Goal: Navigation & Orientation: Find specific page/section

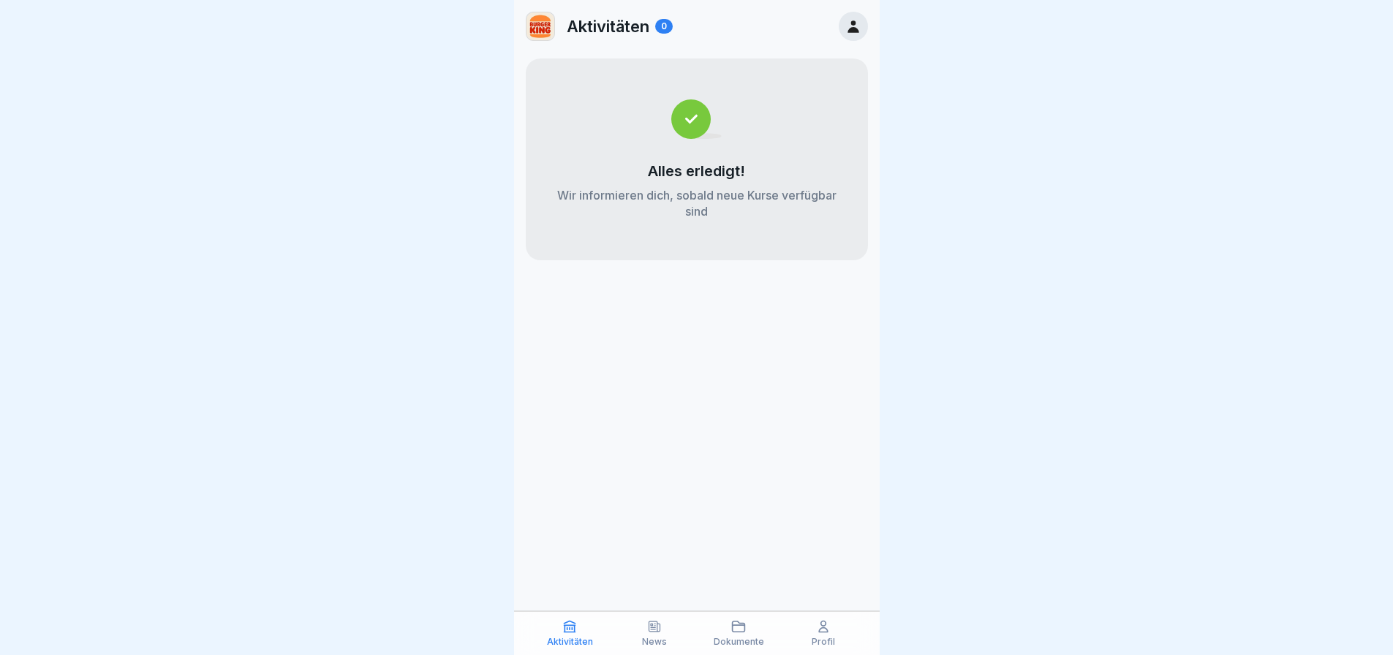
click at [828, 644] on p "Profil" at bounding box center [823, 642] width 23 height 10
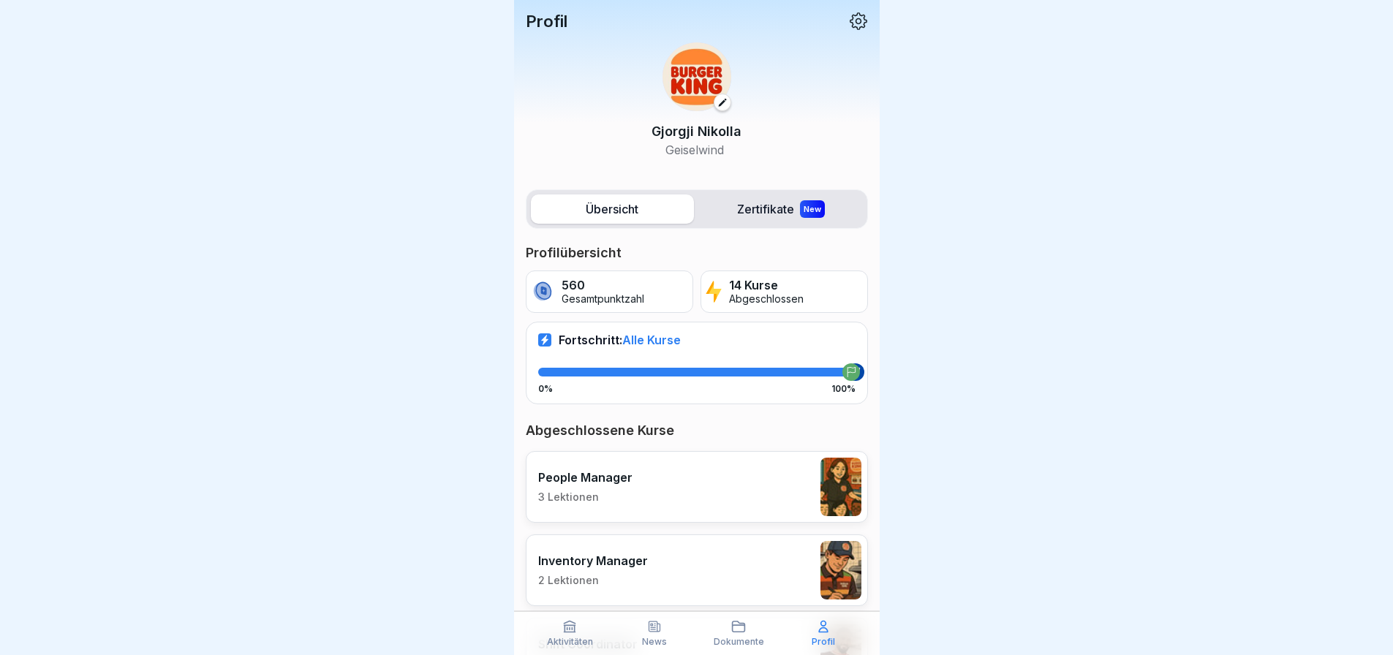
click at [828, 641] on p "Profil" at bounding box center [823, 642] width 23 height 10
click at [734, 206] on label "Zertifikate New" at bounding box center [781, 209] width 163 height 29
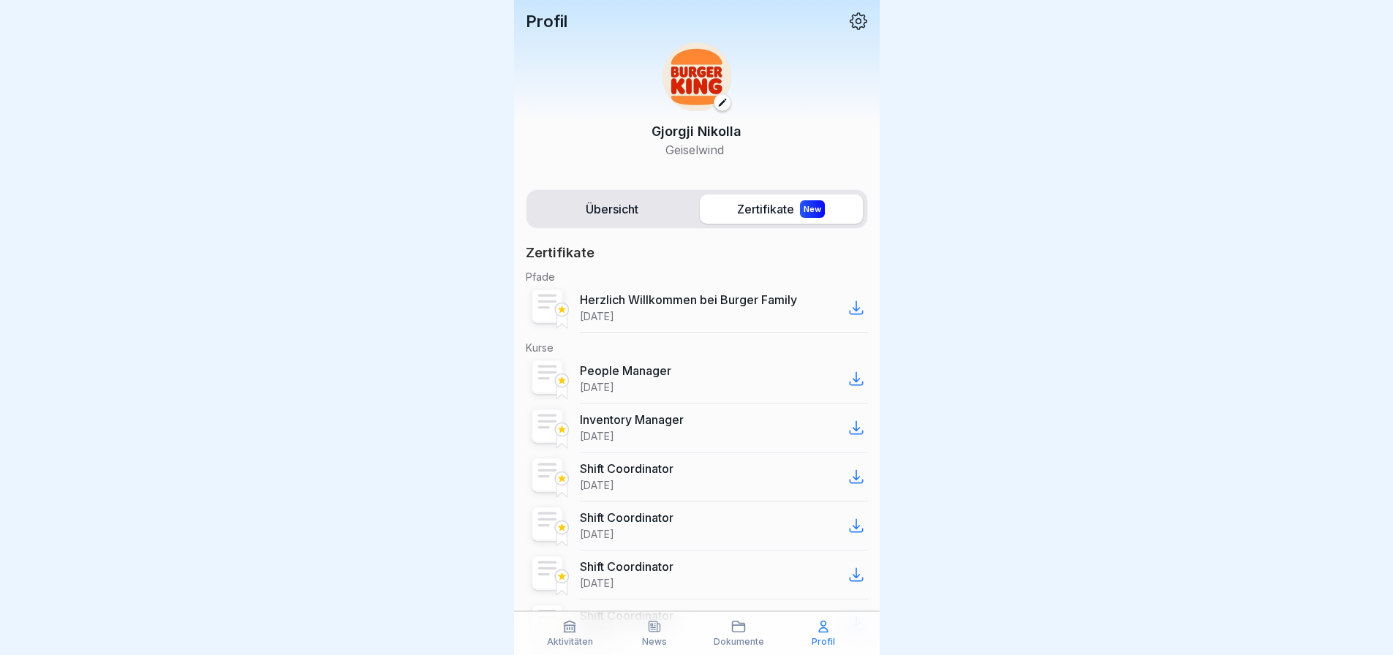
click at [625, 219] on label "Übersicht" at bounding box center [612, 209] width 163 height 29
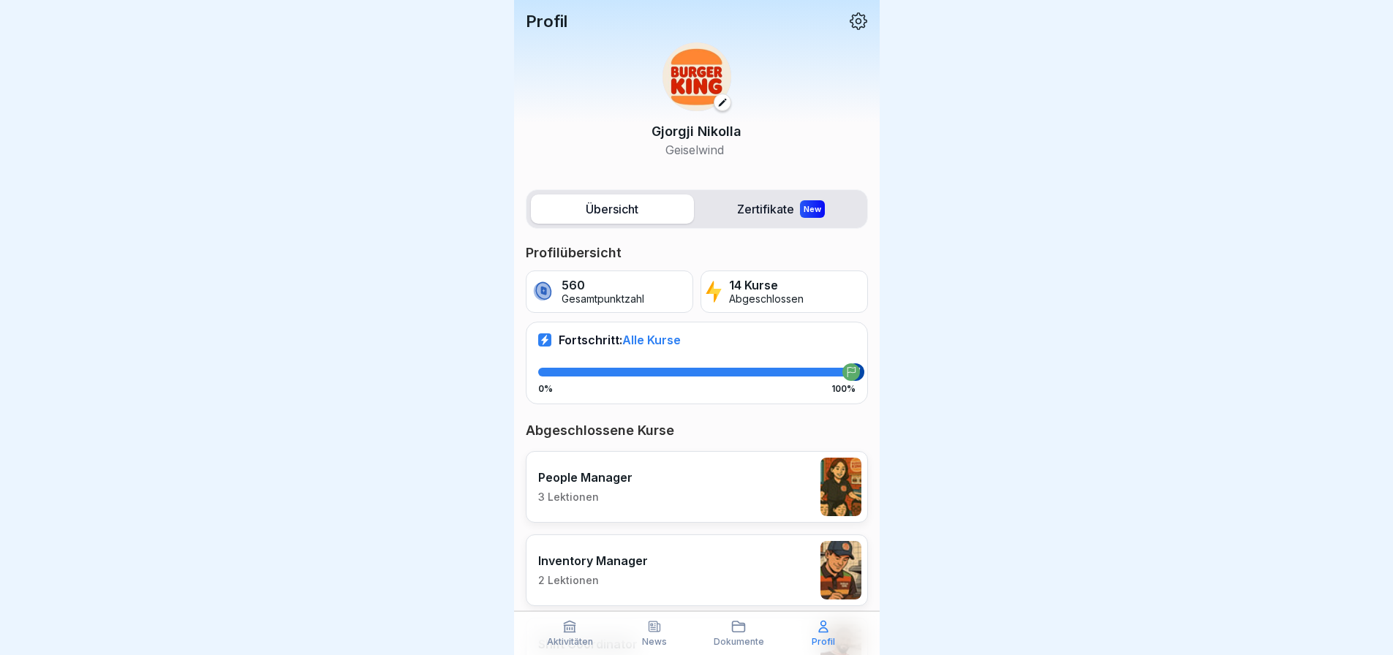
click at [741, 192] on div "Übersicht Zertifikate New" at bounding box center [697, 208] width 342 height 39
click at [761, 207] on label "Zertifikate New" at bounding box center [781, 209] width 163 height 29
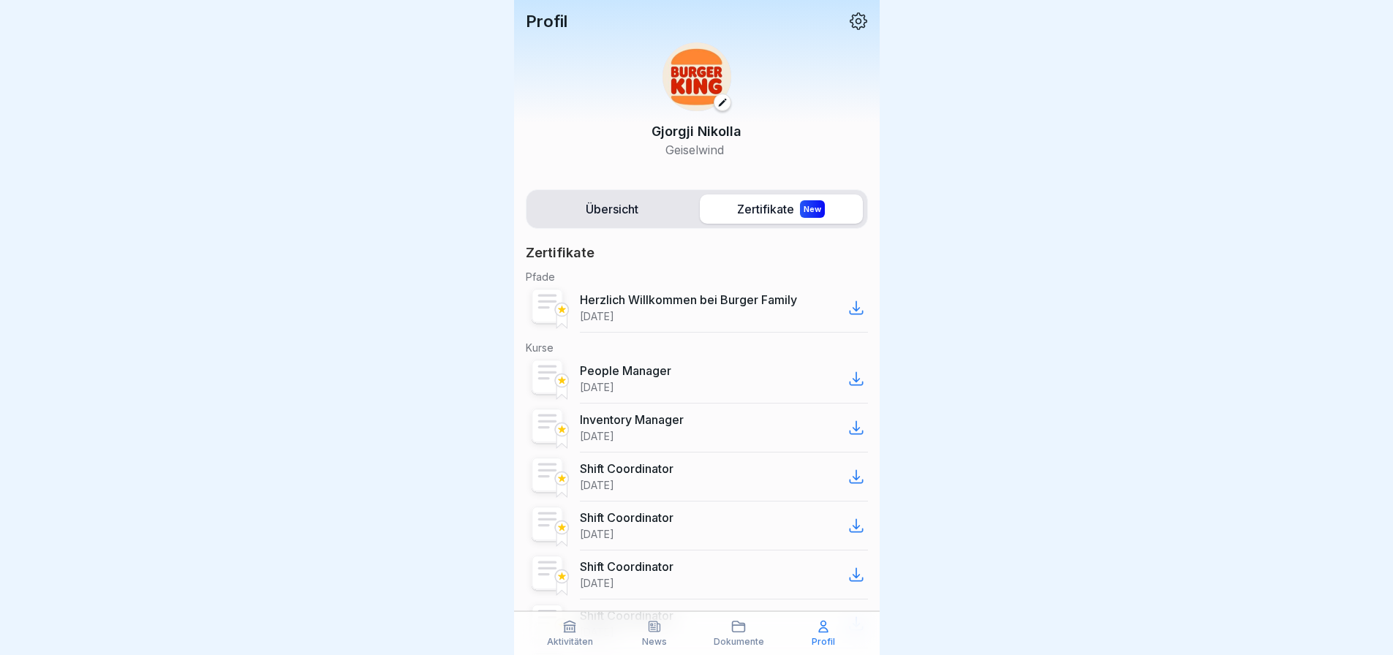
click at [581, 216] on label "Übersicht" at bounding box center [612, 209] width 163 height 29
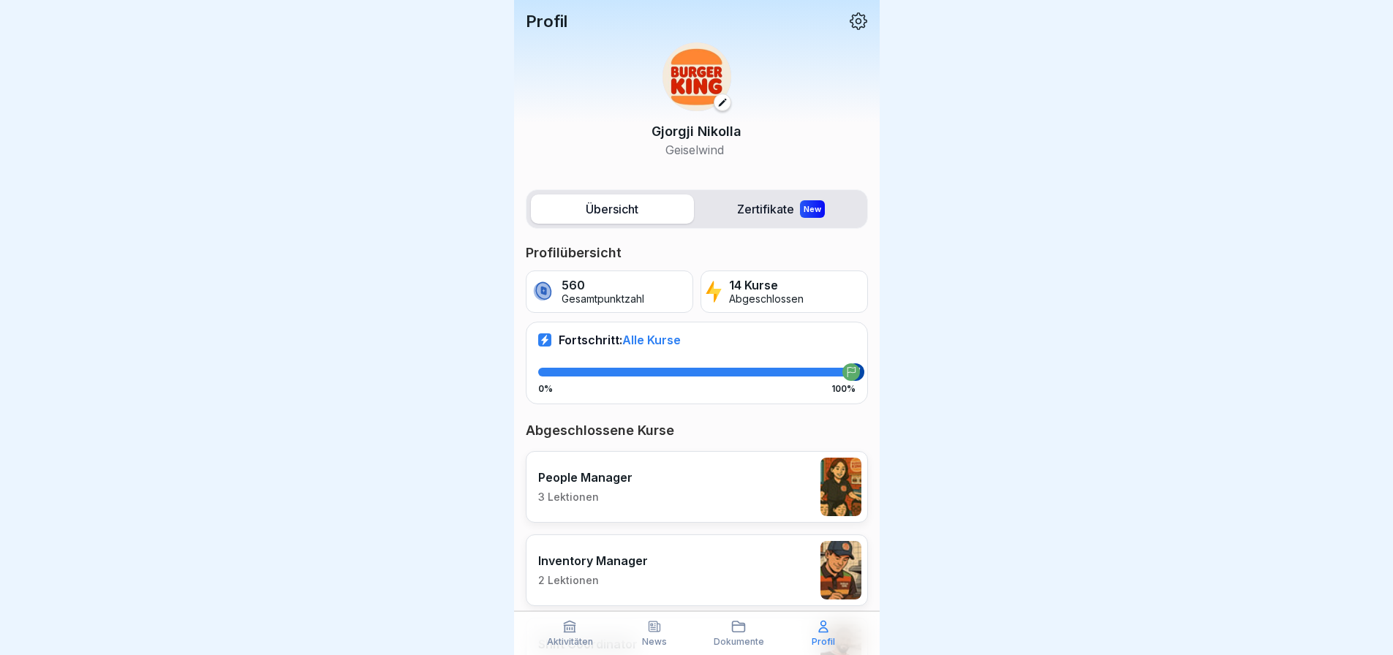
click at [641, 301] on p "Gesamtpunktzahl" at bounding box center [603, 299] width 83 height 12
click at [733, 295] on p "Abgeschlossen" at bounding box center [766, 299] width 75 height 12
click at [719, 350] on div "Fortschritt: Alle Kurse 0% 100%" at bounding box center [697, 363] width 342 height 82
click at [676, 477] on div "People Manager 3 Lektionen" at bounding box center [697, 487] width 342 height 72
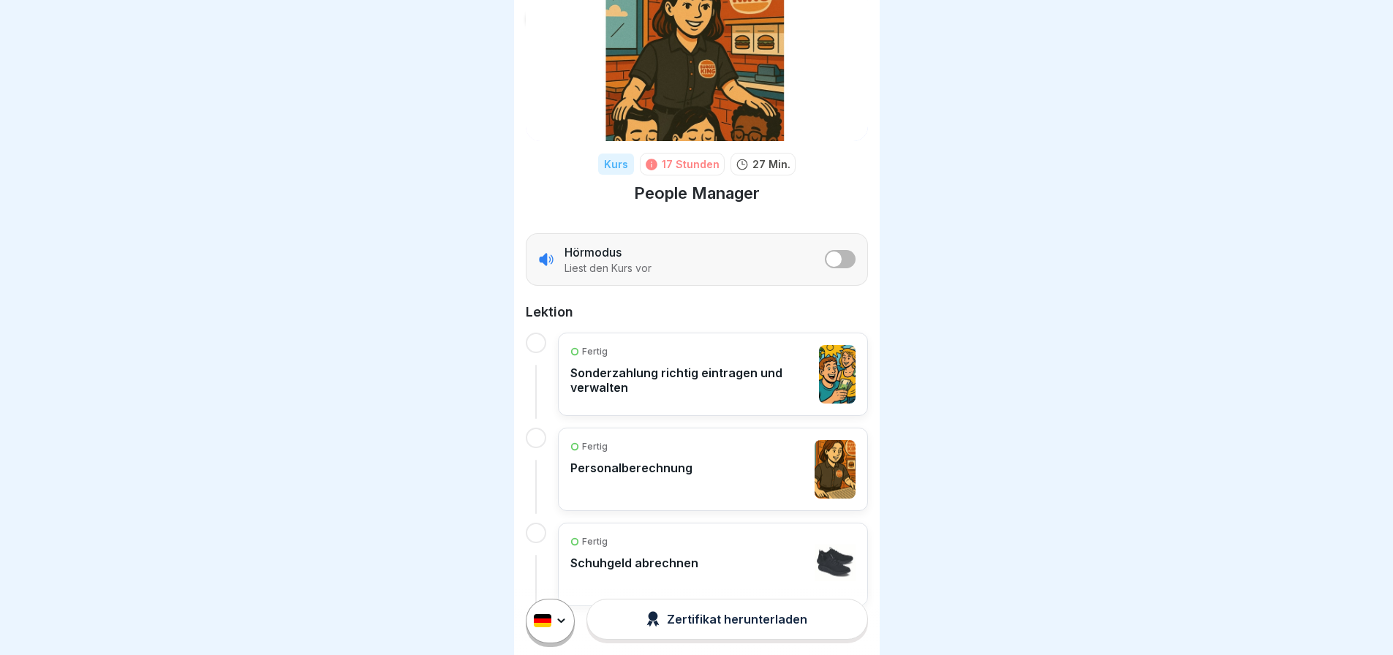
scroll to position [94, 0]
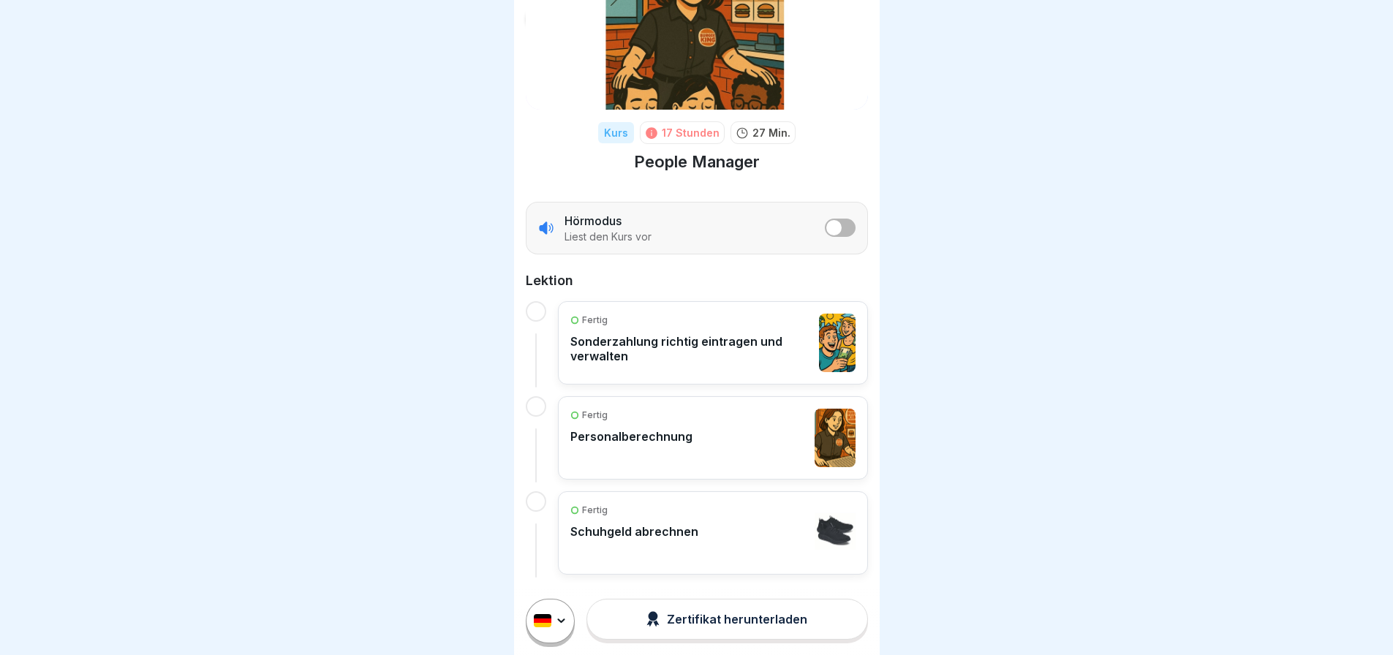
click at [687, 530] on div "Fertig Schuhgeld abrechnen" at bounding box center [634, 533] width 128 height 59
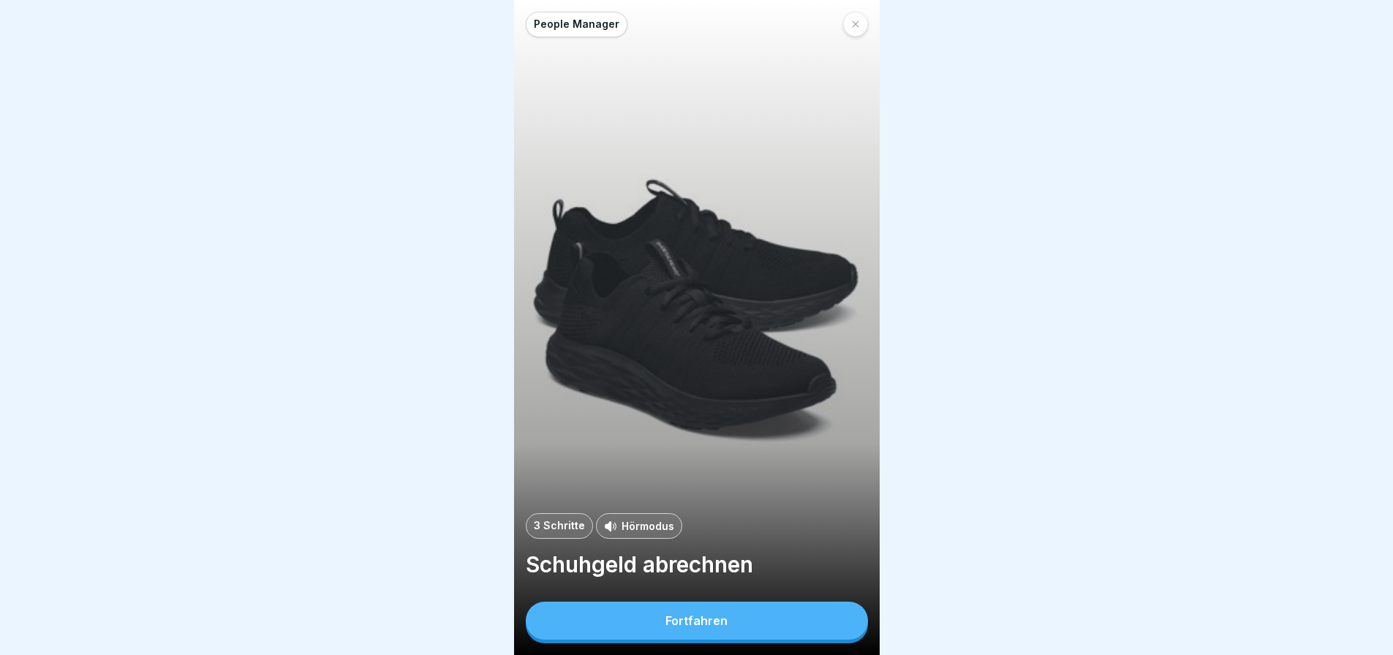
click at [848, 24] on div at bounding box center [855, 24] width 25 height 25
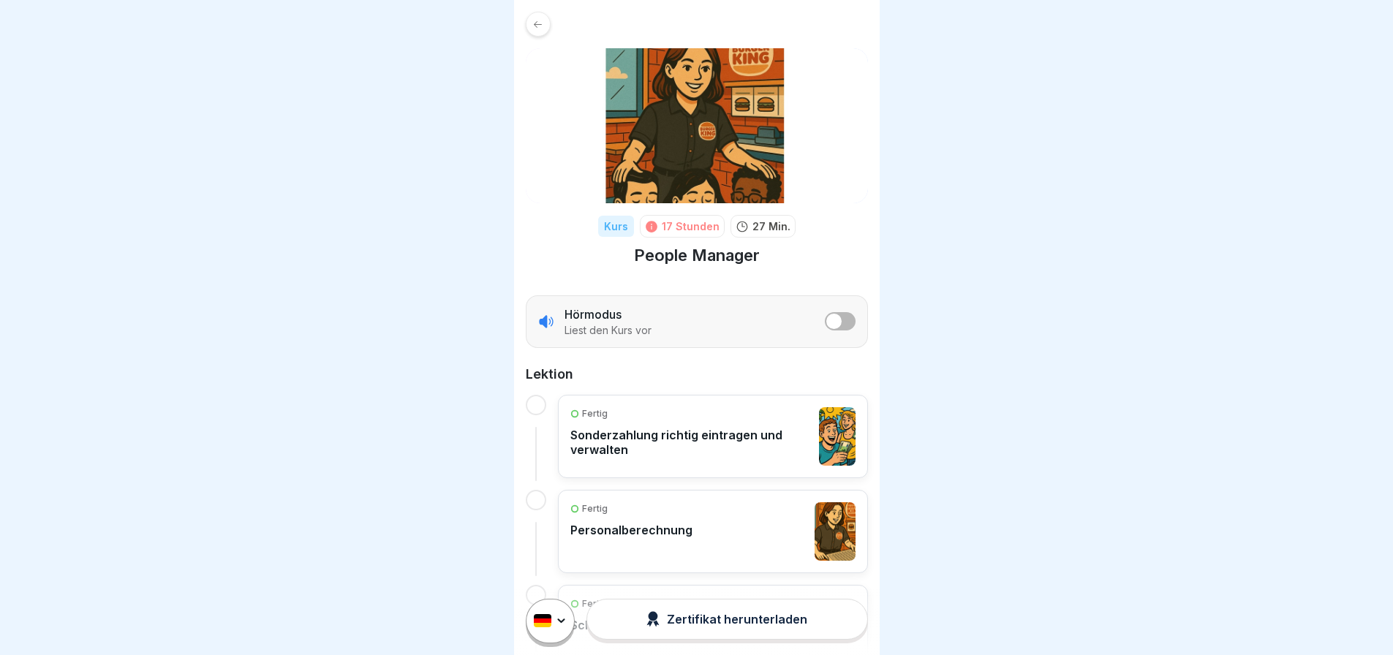
click at [536, 22] on icon at bounding box center [538, 23] width 8 height 7
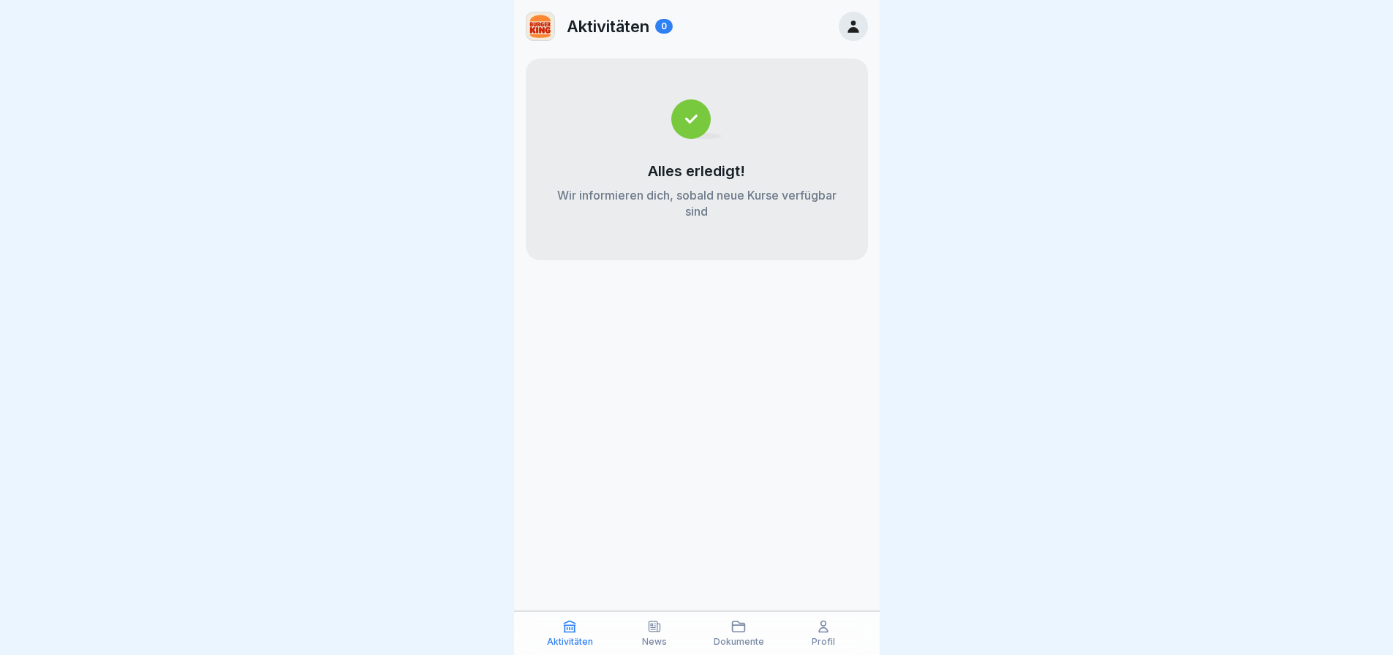
click at [640, 635] on div "News" at bounding box center [655, 633] width 78 height 28
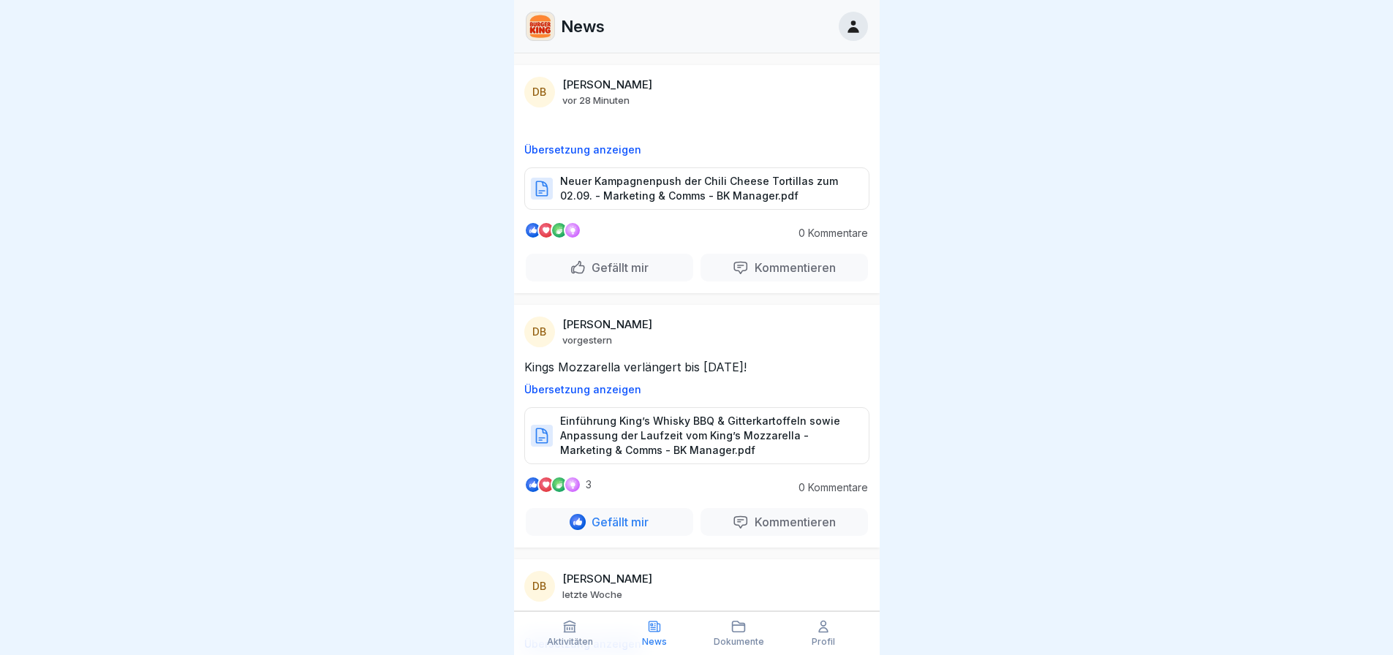
click at [733, 630] on icon at bounding box center [739, 627] width 12 height 10
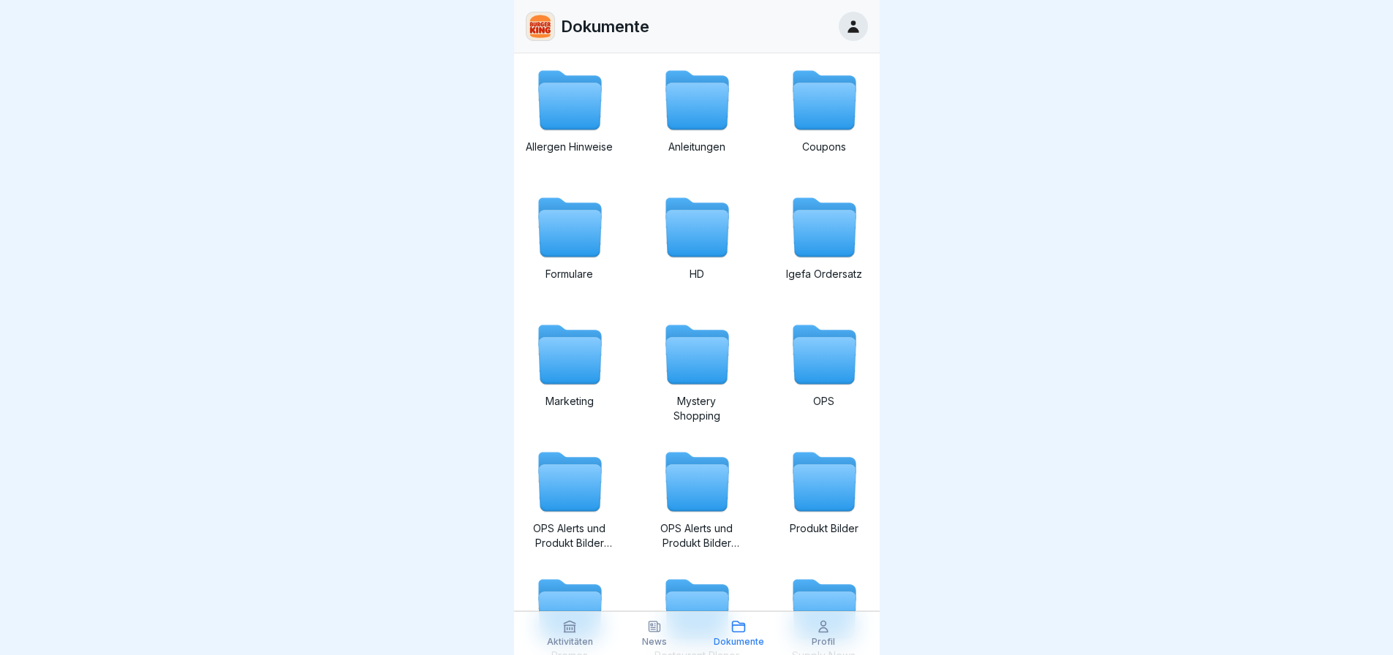
click at [795, 630] on div "Profil" at bounding box center [824, 633] width 78 height 28
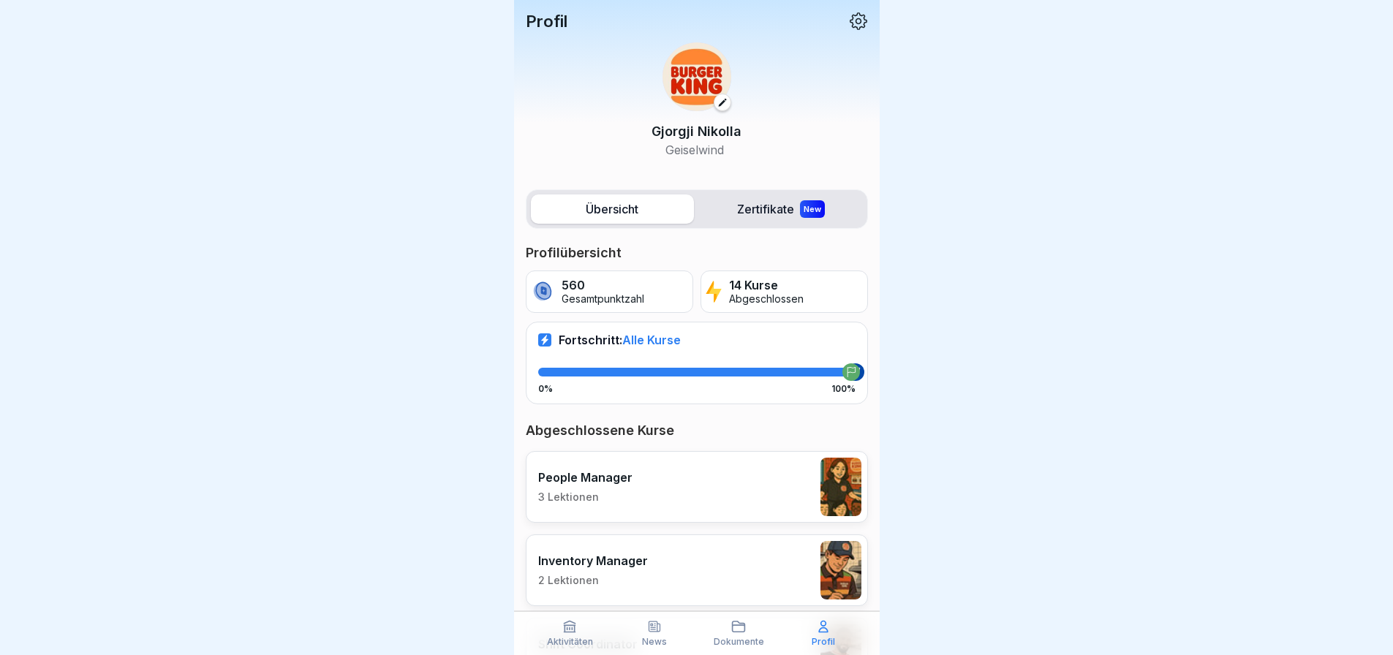
click at [571, 653] on div "Aktivitäten News Dokumente Profil" at bounding box center [697, 633] width 366 height 44
click at [578, 621] on div "Aktivitäten" at bounding box center [571, 633] width 78 height 28
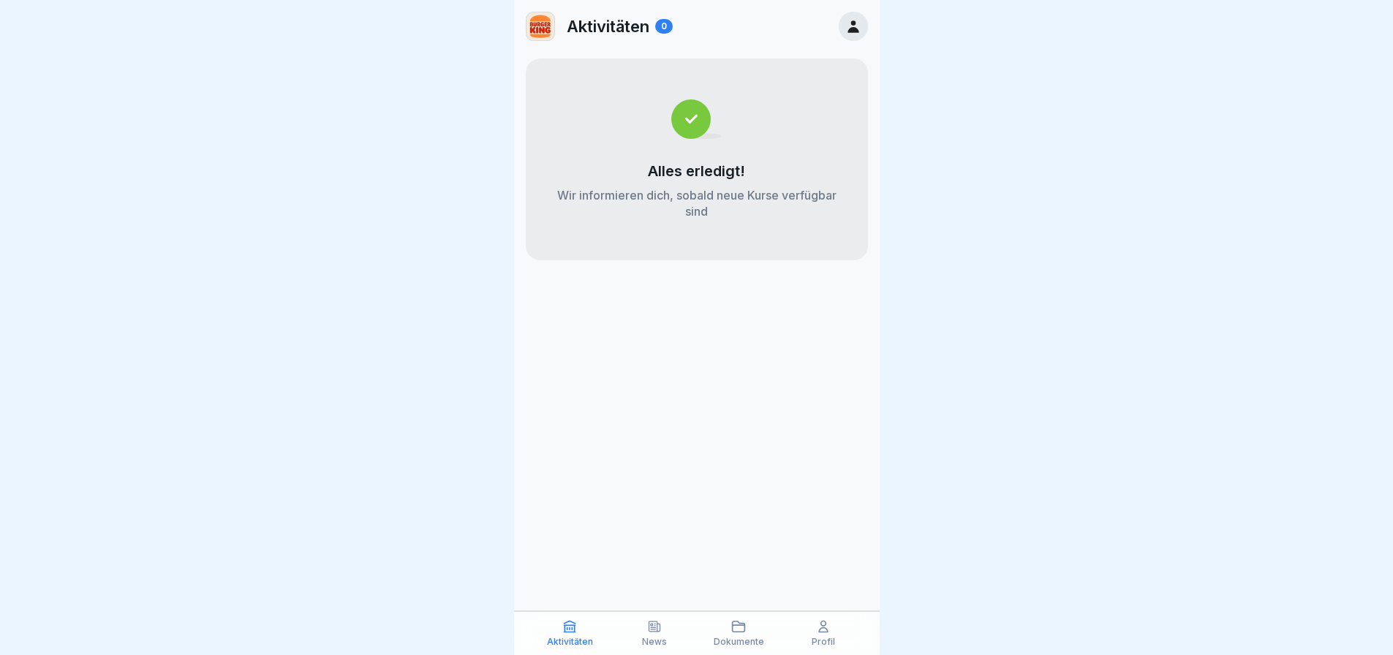
click at [664, 627] on div "News" at bounding box center [655, 633] width 78 height 28
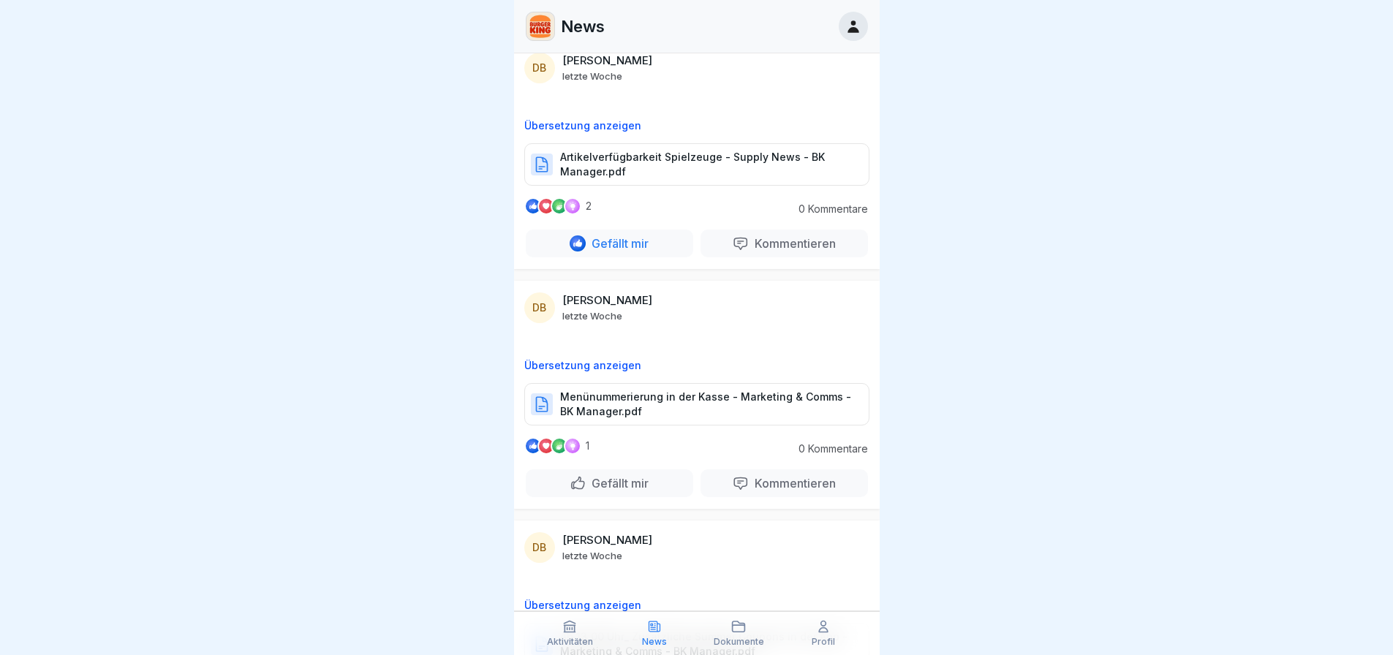
scroll to position [585, 0]
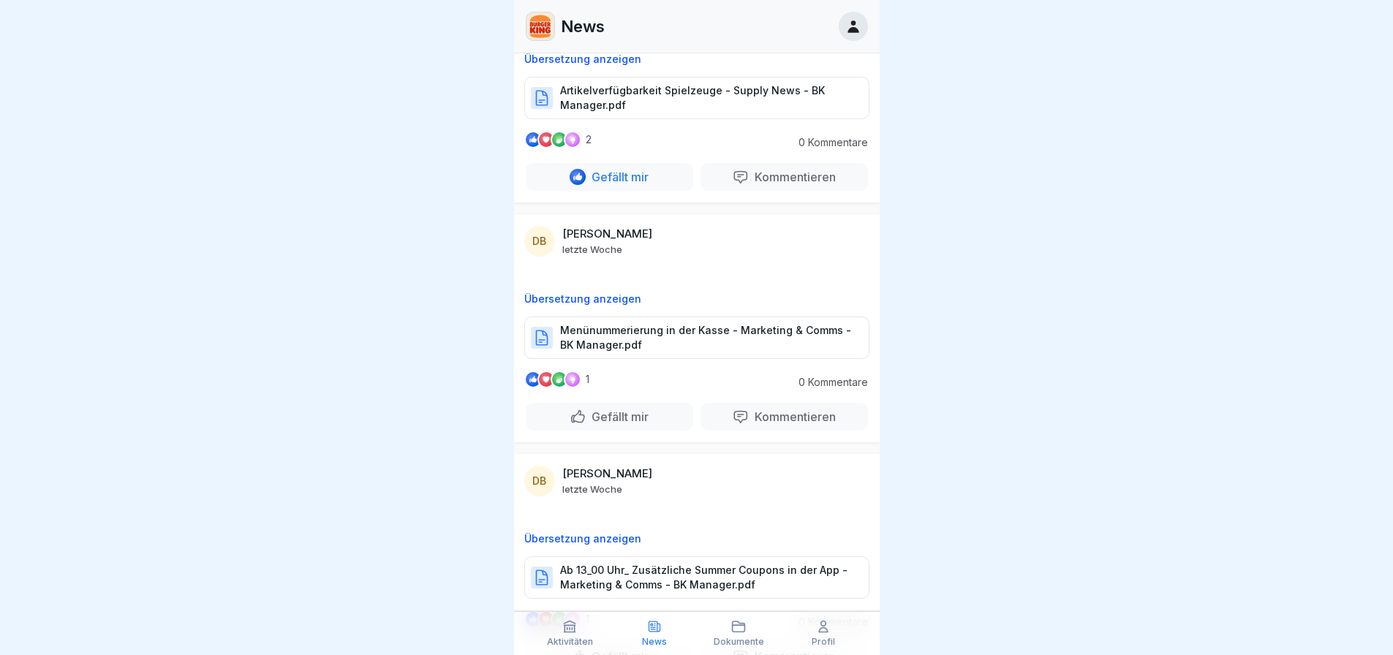
click at [719, 643] on p "Dokumente" at bounding box center [739, 642] width 50 height 10
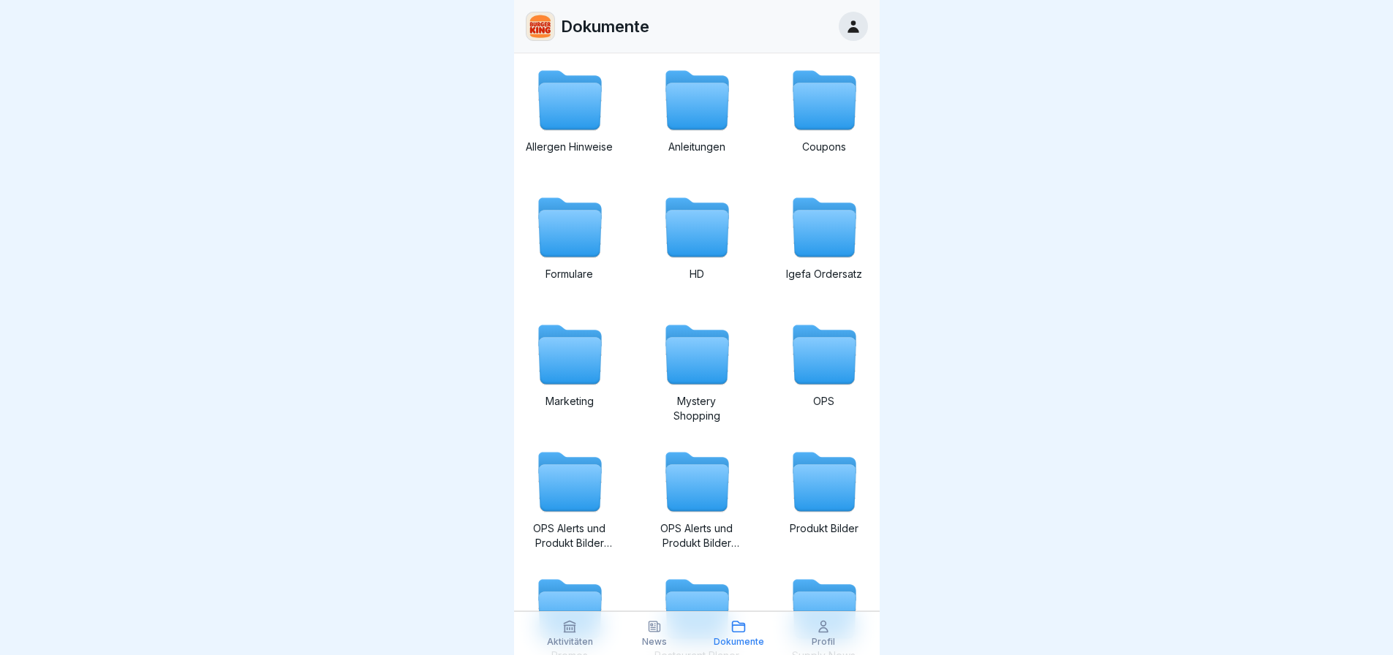
click at [815, 641] on p "Profil" at bounding box center [823, 642] width 23 height 10
